Goal: Obtain resource: Download file/media

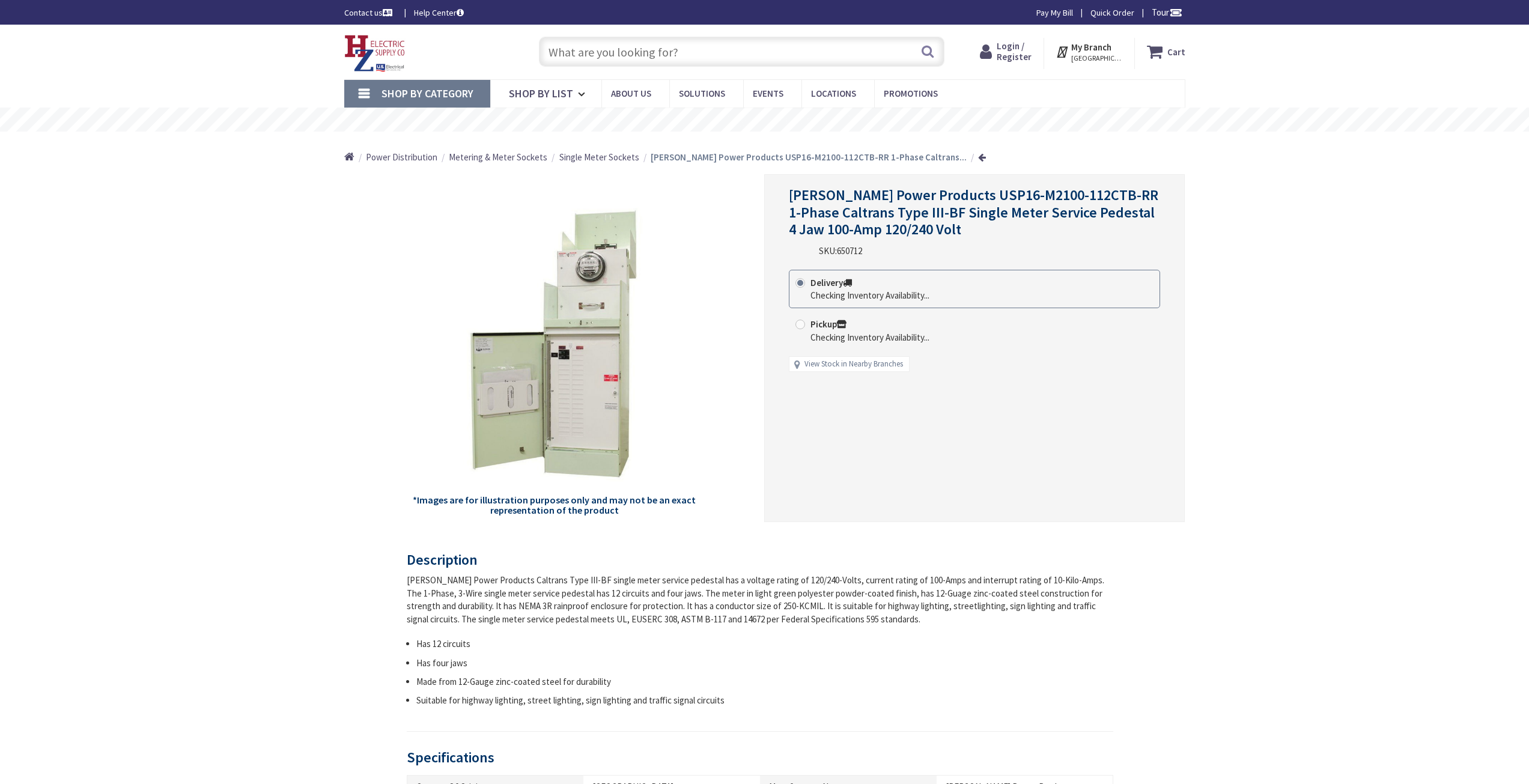
type input "Heliotrope Dr, [GEOGRAPHIC_DATA], [GEOGRAPHIC_DATA]"
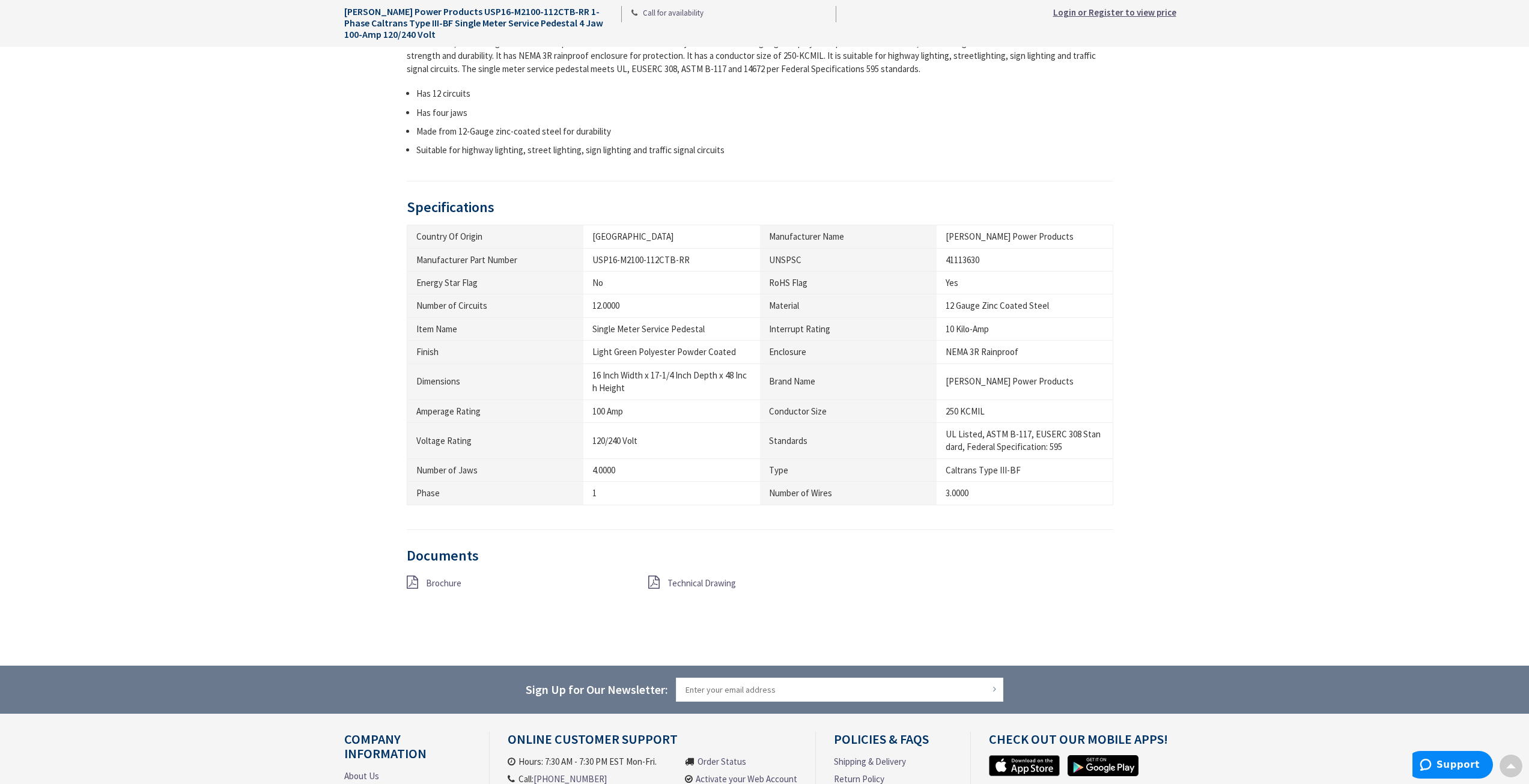
scroll to position [713, 0]
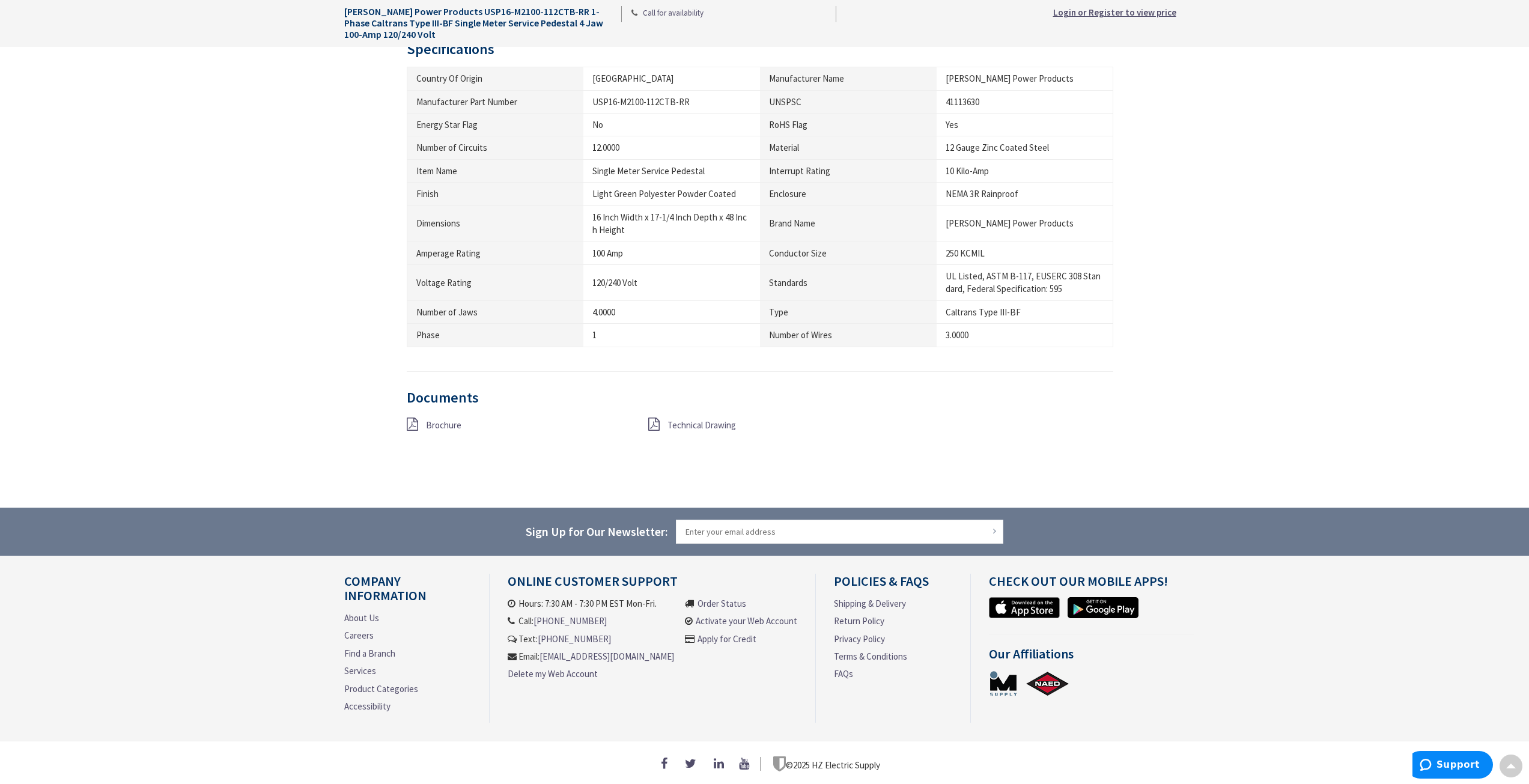
click at [685, 420] on span "Technical Drawing" at bounding box center [702, 425] width 69 height 12
click at [428, 420] on span "Brochure" at bounding box center [443, 425] width 35 height 12
type input "Heliotrope Dr, [GEOGRAPHIC_DATA], [GEOGRAPHIC_DATA]"
click at [699, 421] on span "Technical Drawing" at bounding box center [702, 425] width 69 height 12
